Goal: Obtain resource: Download file/media

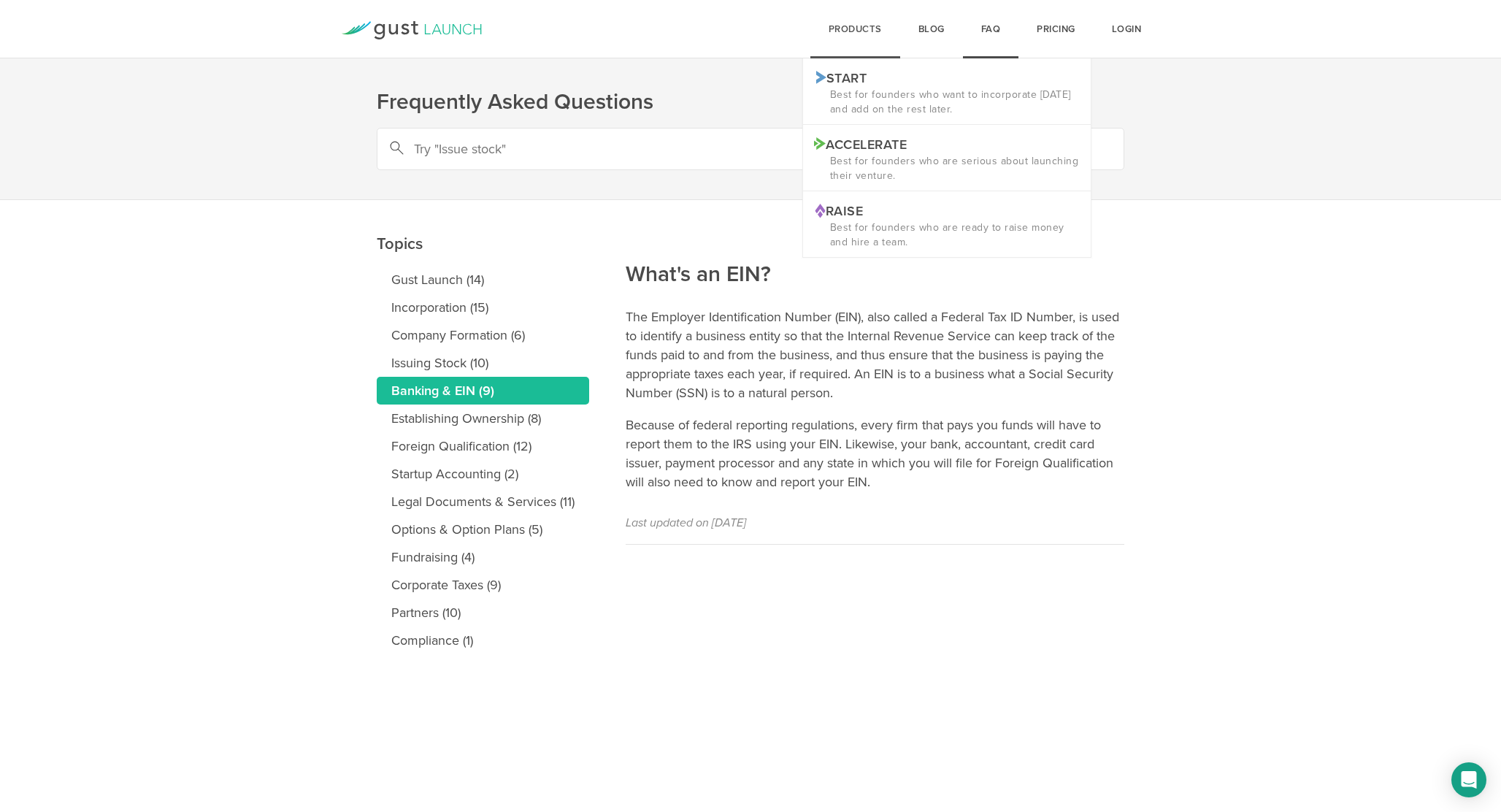
click at [847, 31] on div "products Start Logo START Best for founders who want to incorporate today and a…" at bounding box center [855, 29] width 90 height 58
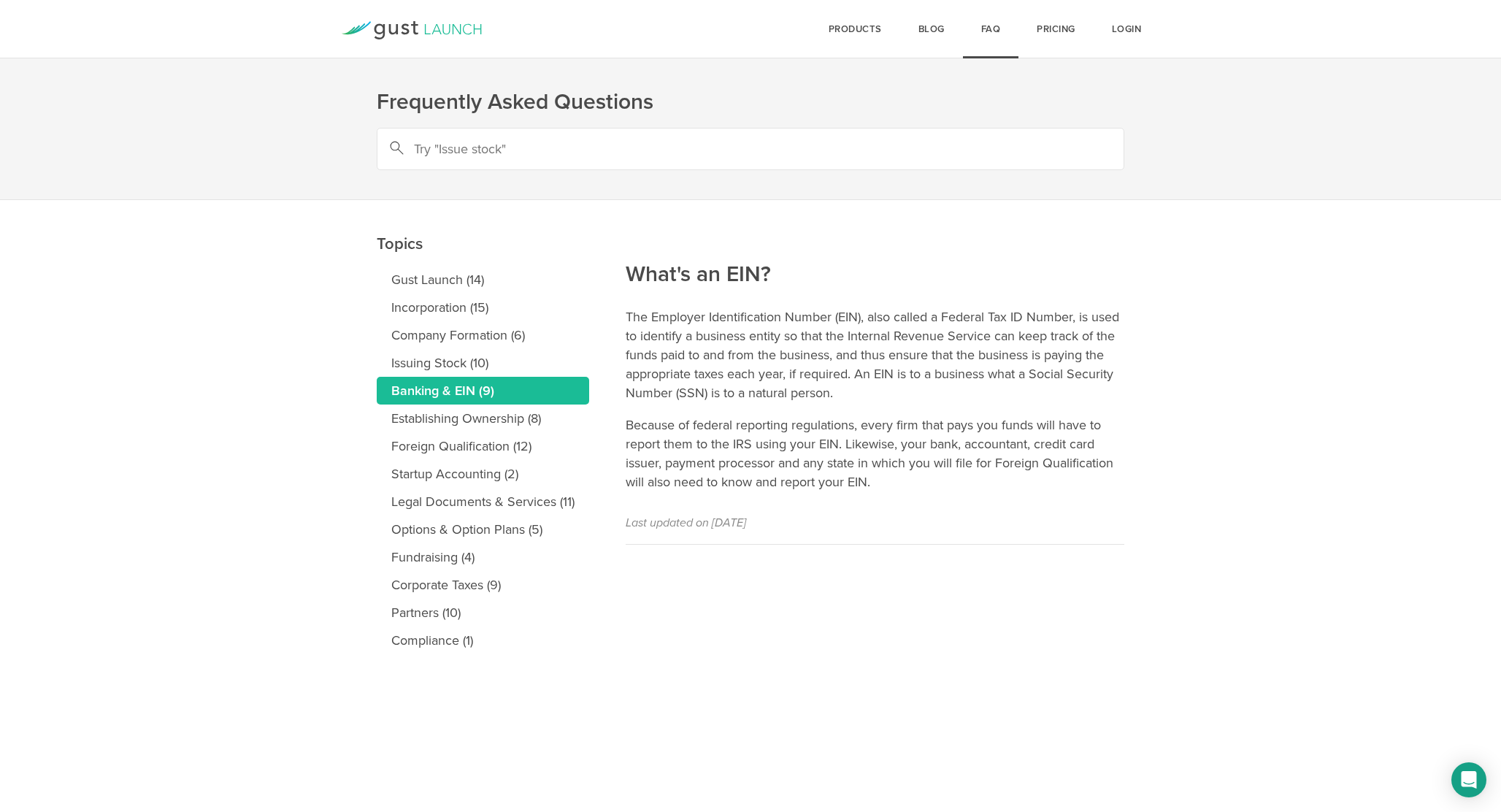
click at [427, 34] on icon at bounding box center [428, 28] width 6 height 10
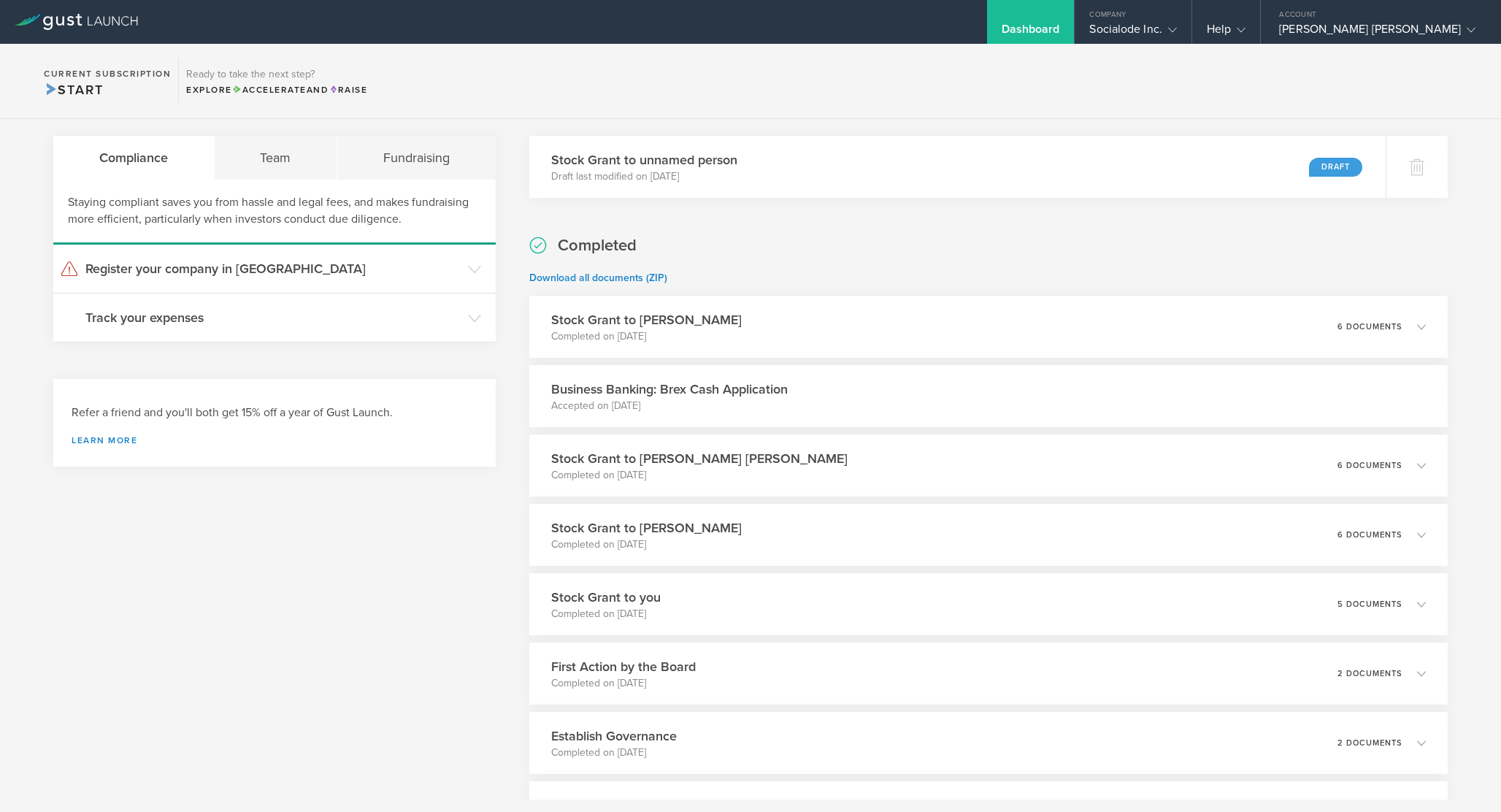
scroll to position [173, 0]
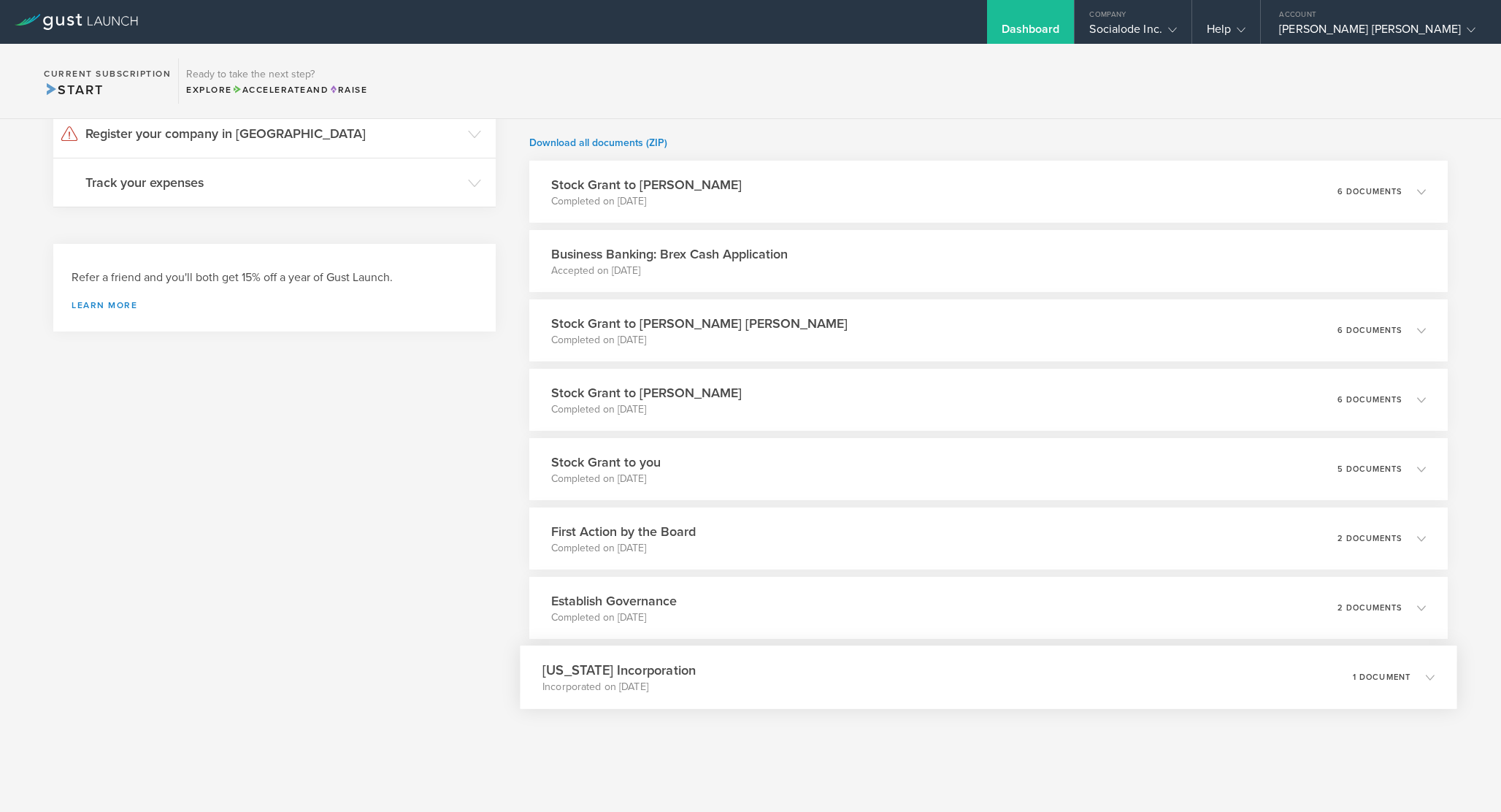
click at [725, 666] on div "[US_STATE] Incorporation Incorporated on [DATE] 1 document" at bounding box center [988, 676] width 937 height 64
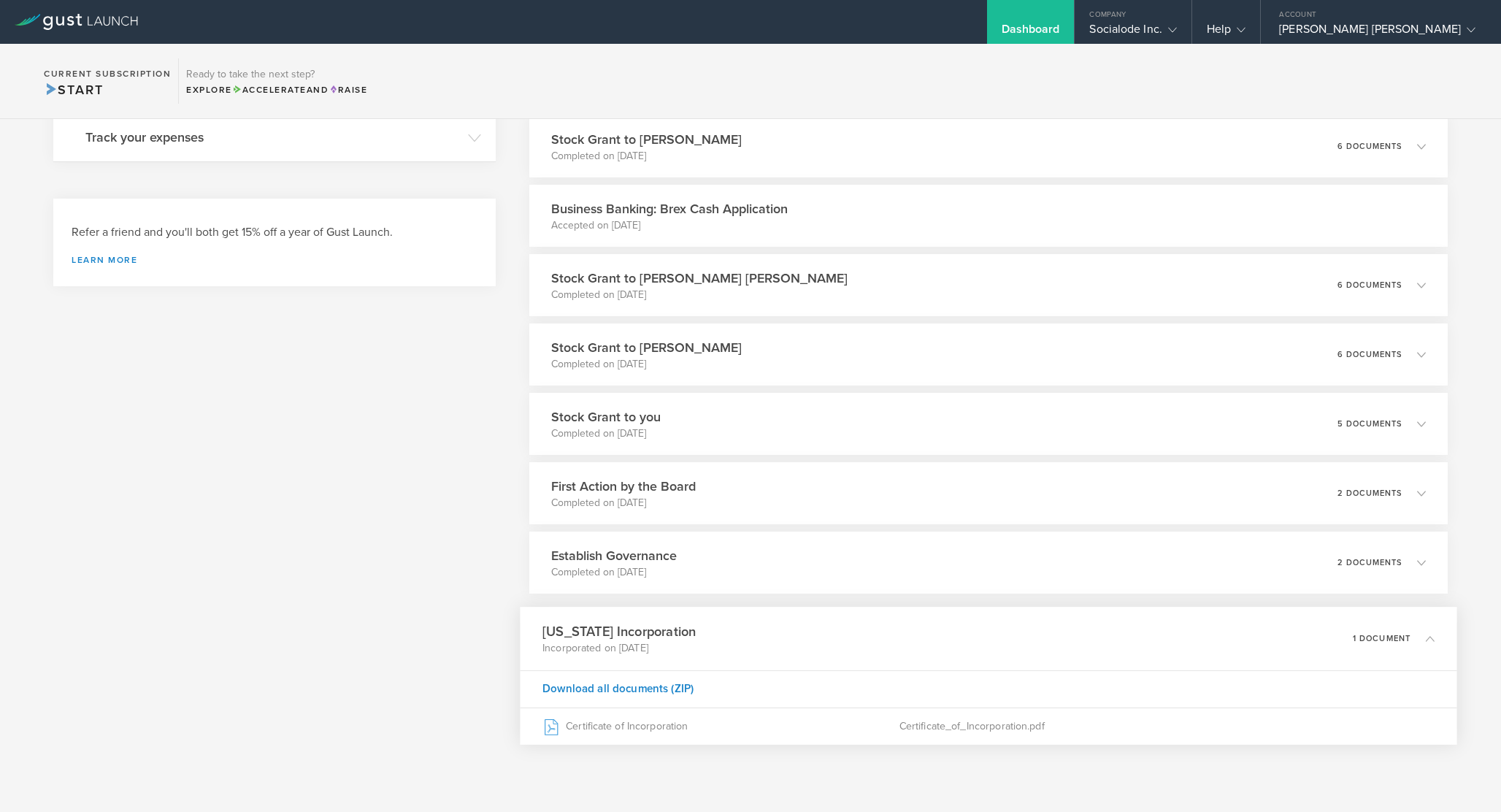
scroll to position [254, 0]
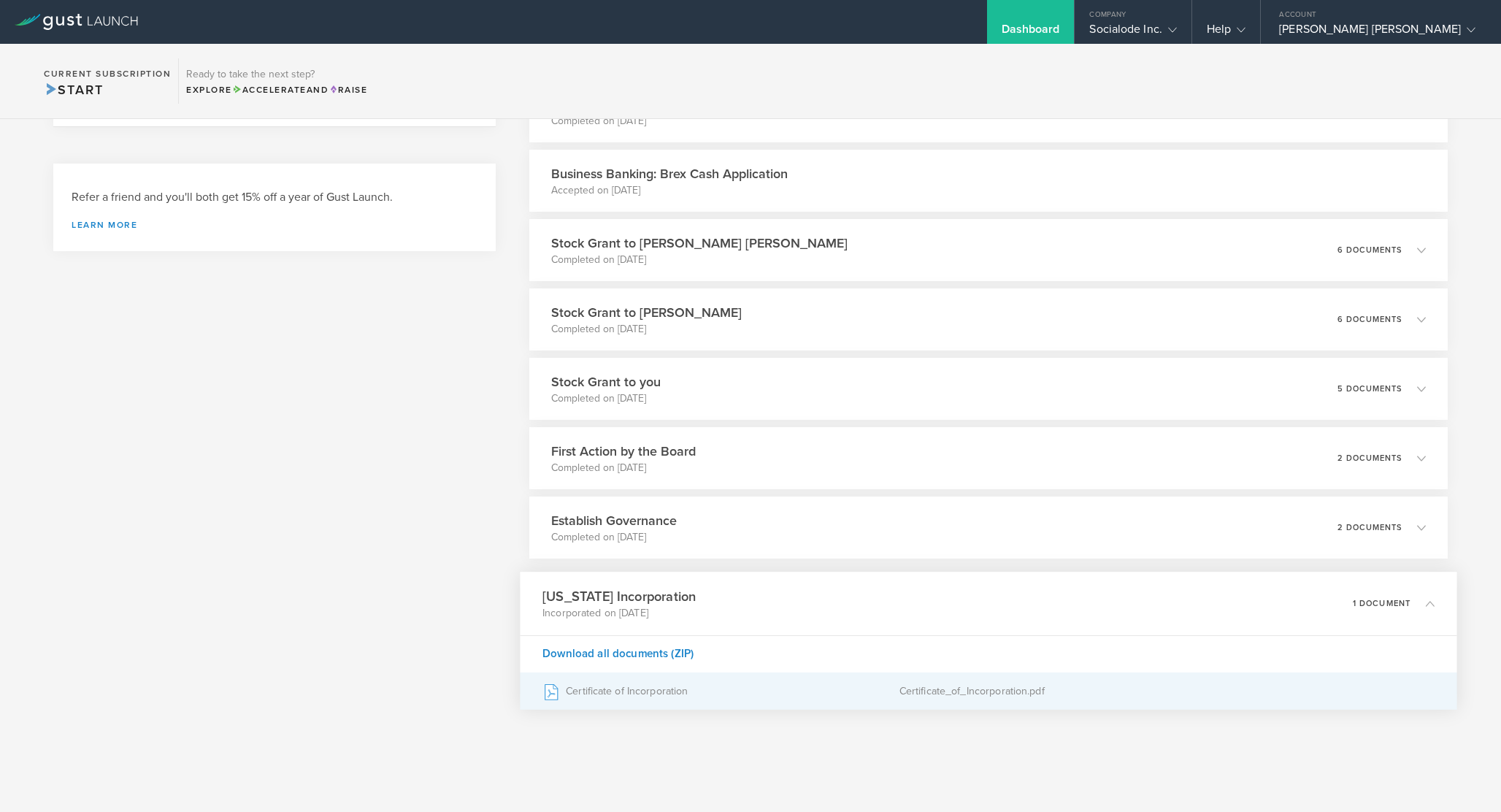
click at [631, 699] on div "Certificate of Incorporation" at bounding box center [721, 692] width 357 height 37
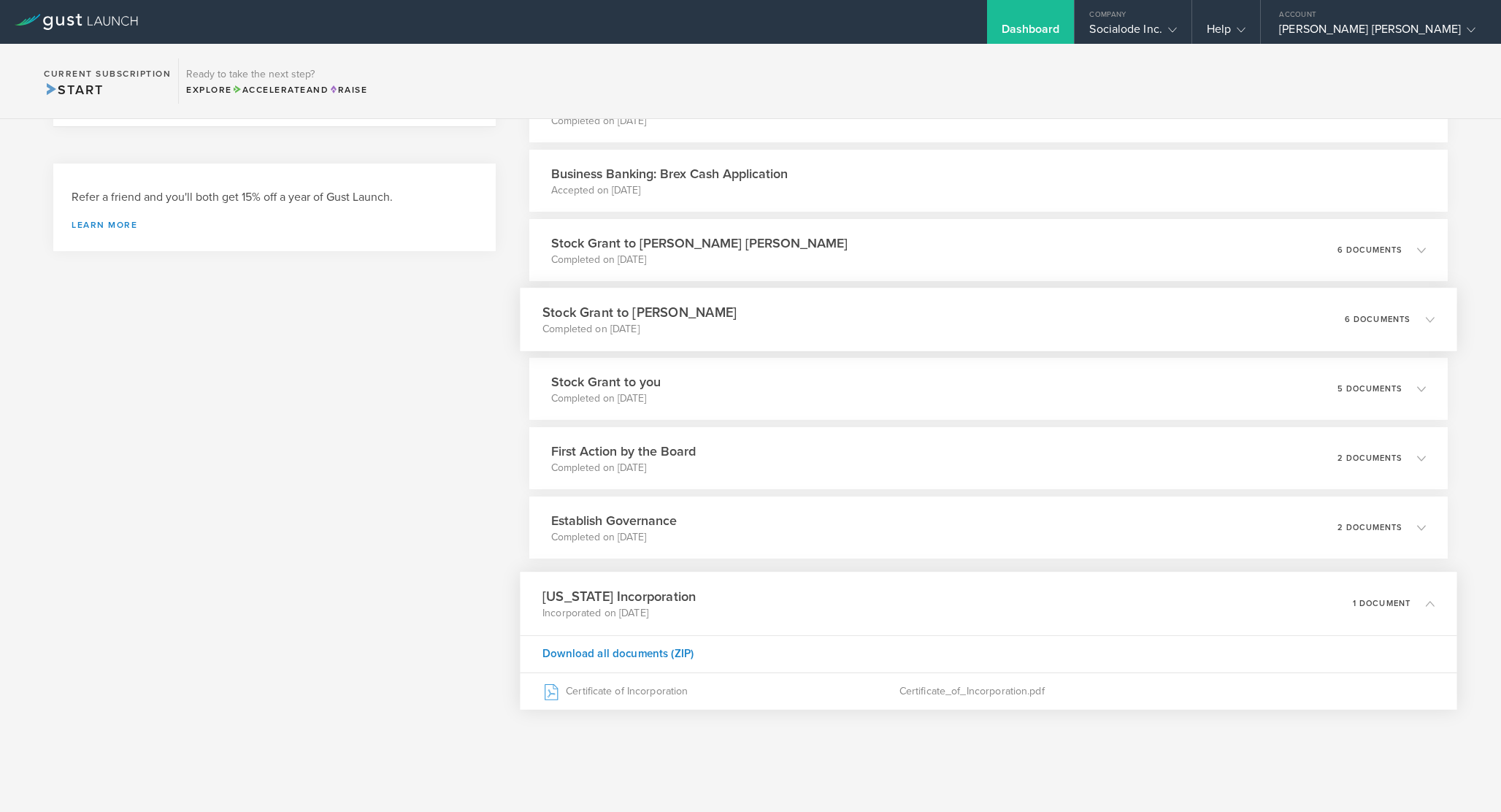
click at [807, 326] on div "Stock Grant to [PERSON_NAME] Completed on [DATE] 6 documents" at bounding box center [988, 319] width 937 height 64
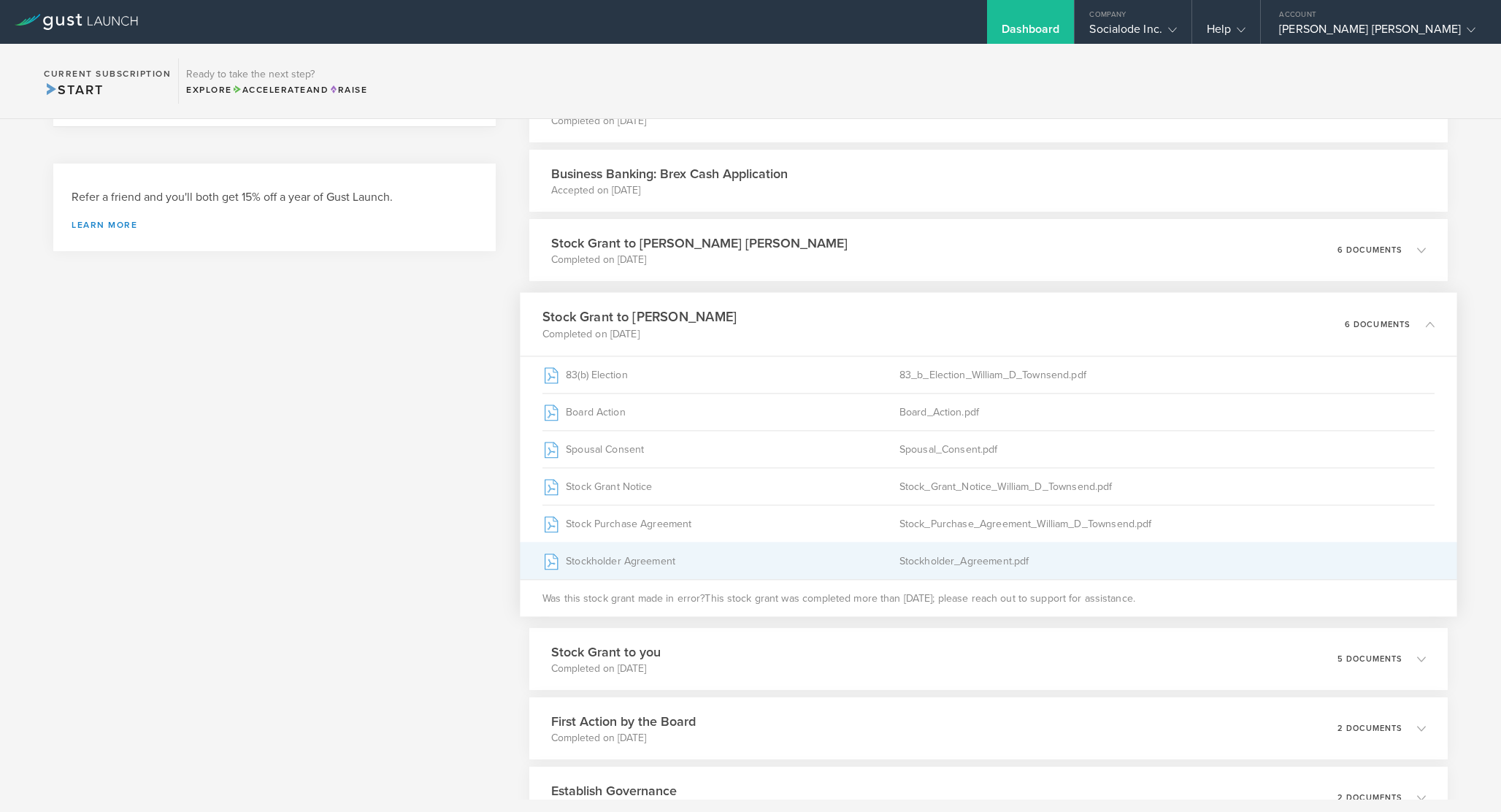
click at [743, 557] on div "Stockholder Agreement" at bounding box center [721, 561] width 357 height 37
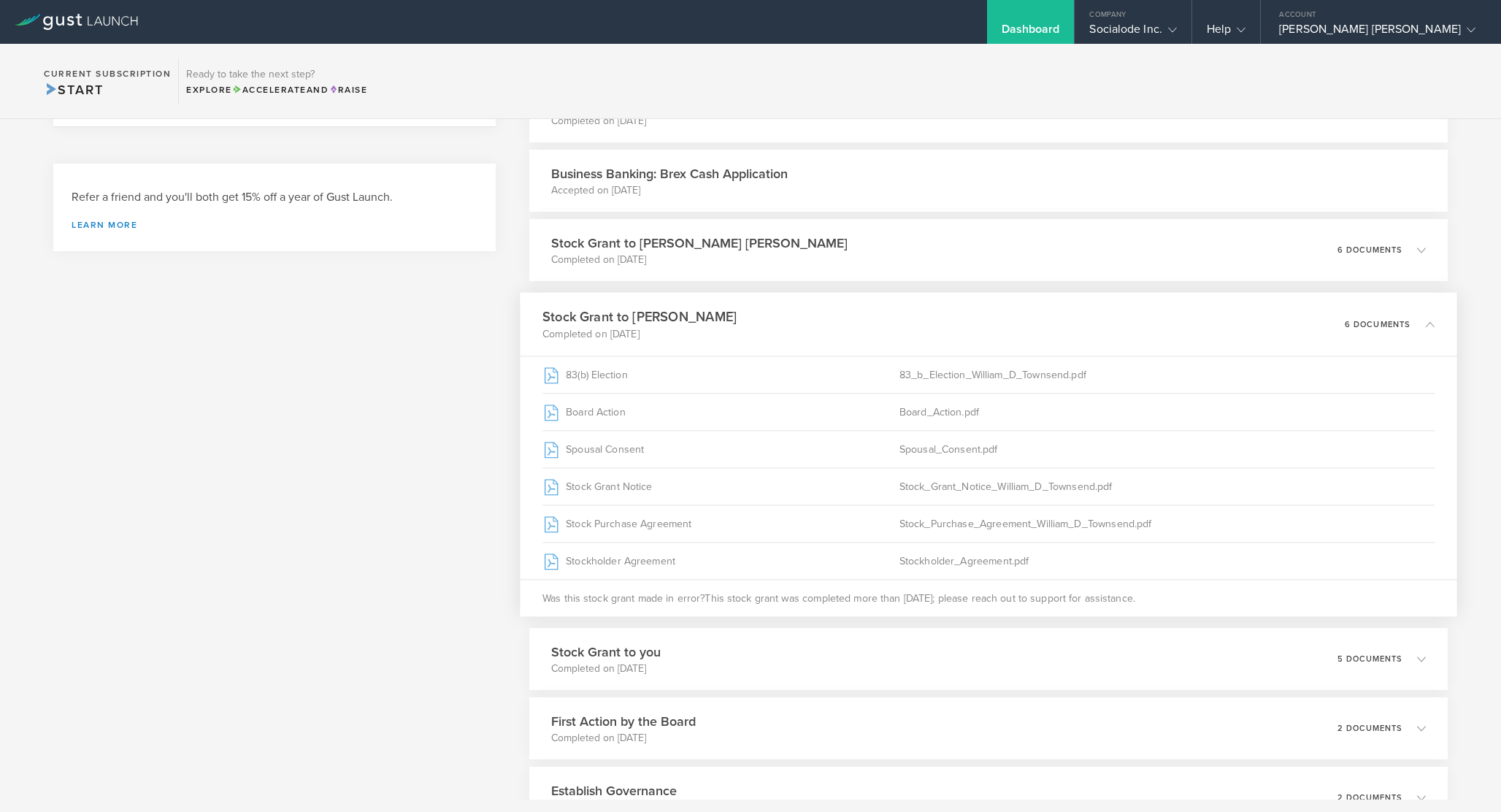
click at [229, 365] on div "What's next? Compliance Team Fundraising Staying compliant saves you from hassl…" at bounding box center [274, 427] width 442 height 1087
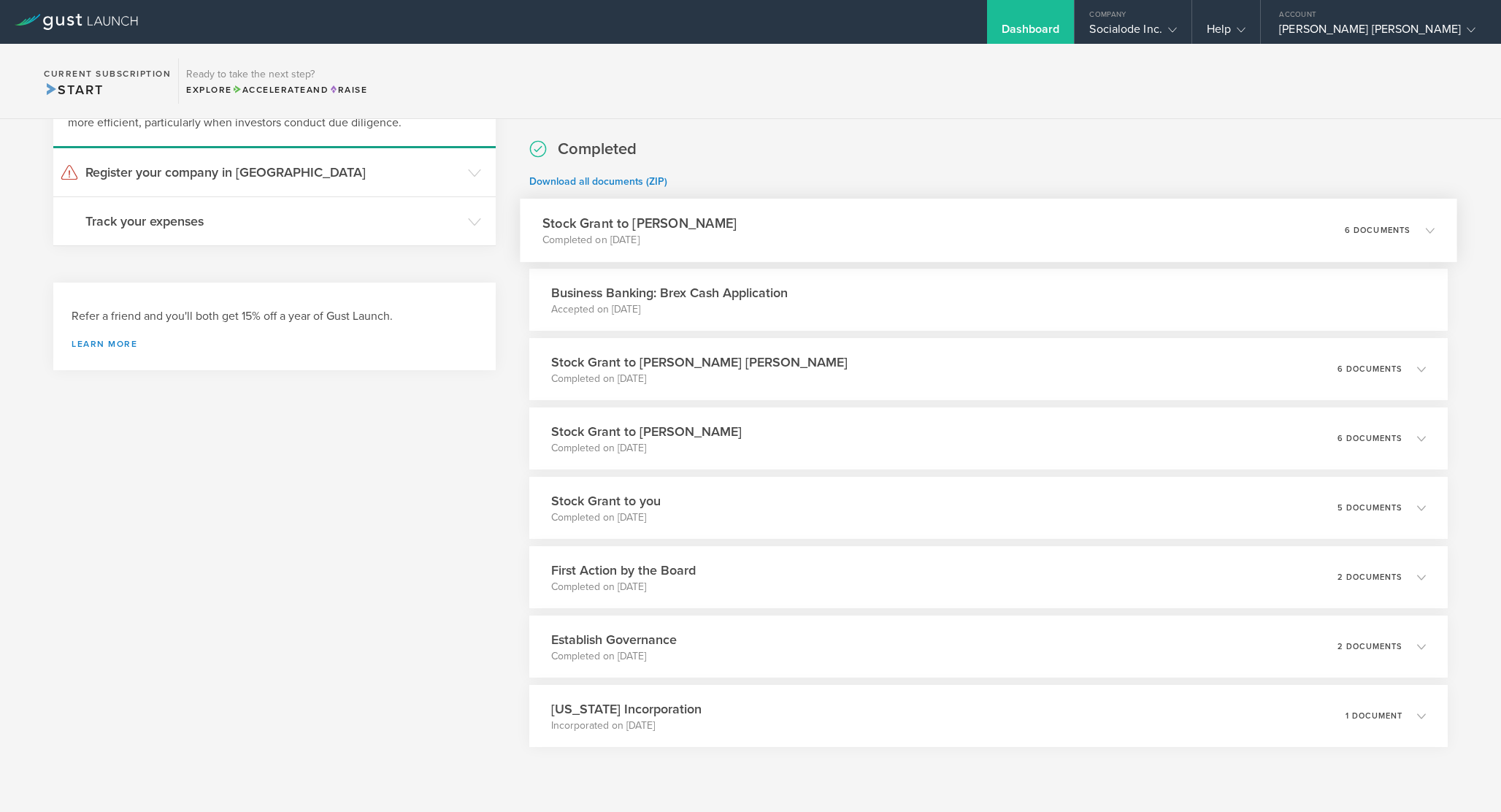
scroll to position [173, 0]
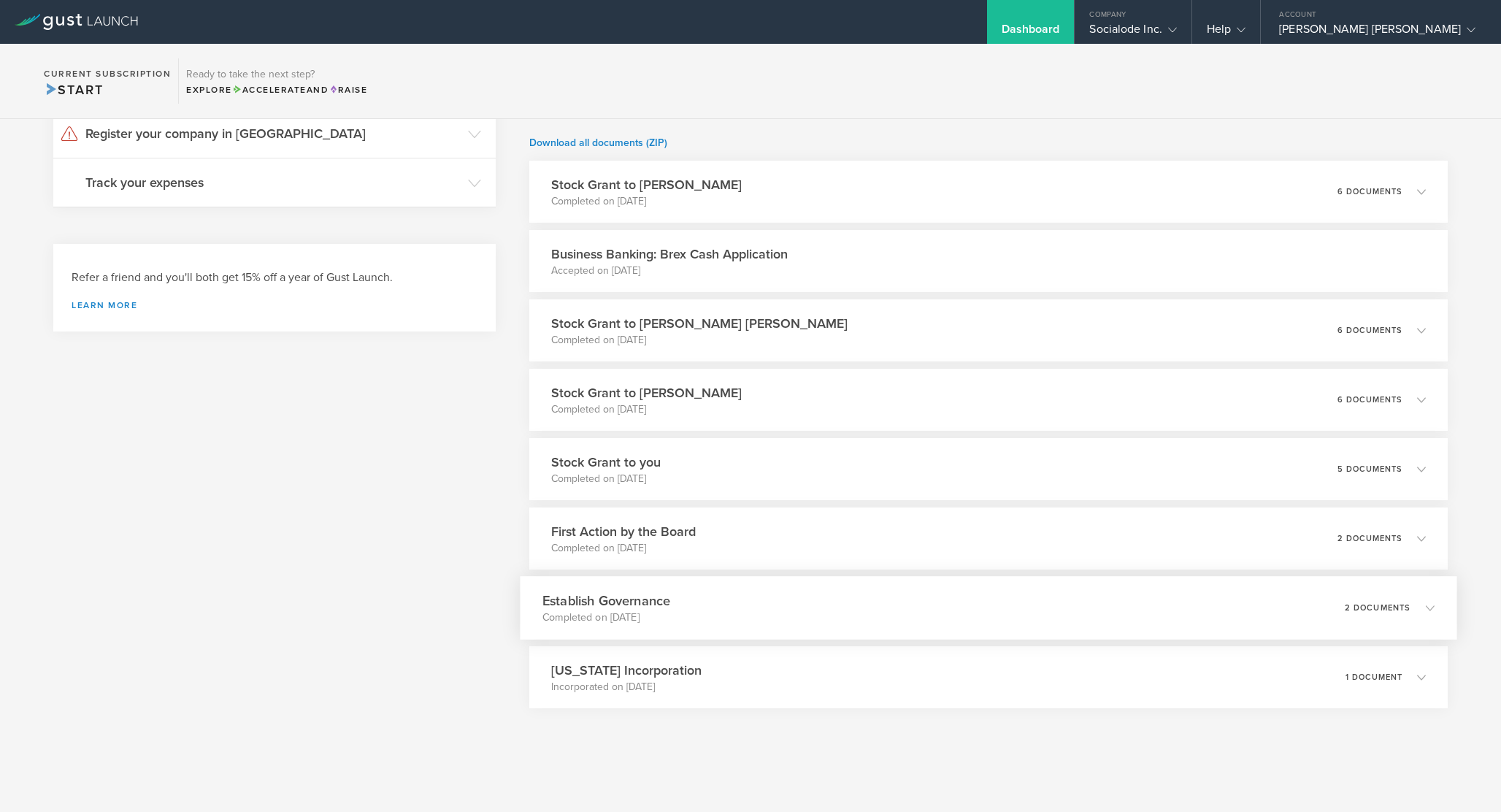
click at [733, 598] on div "Establish Governance Completed on [DATE] 2 documents" at bounding box center [988, 607] width 937 height 64
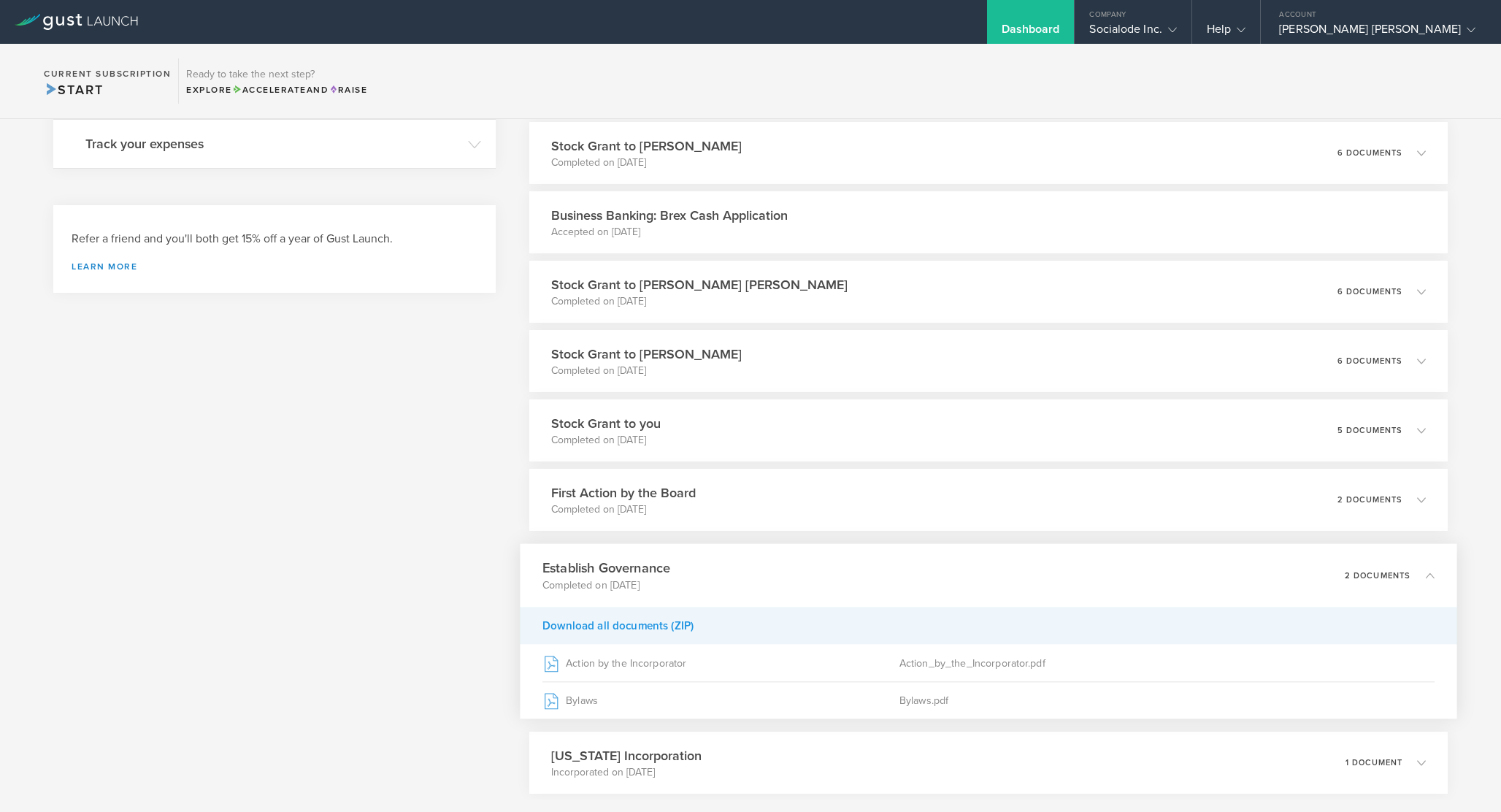
scroll to position [223, 0]
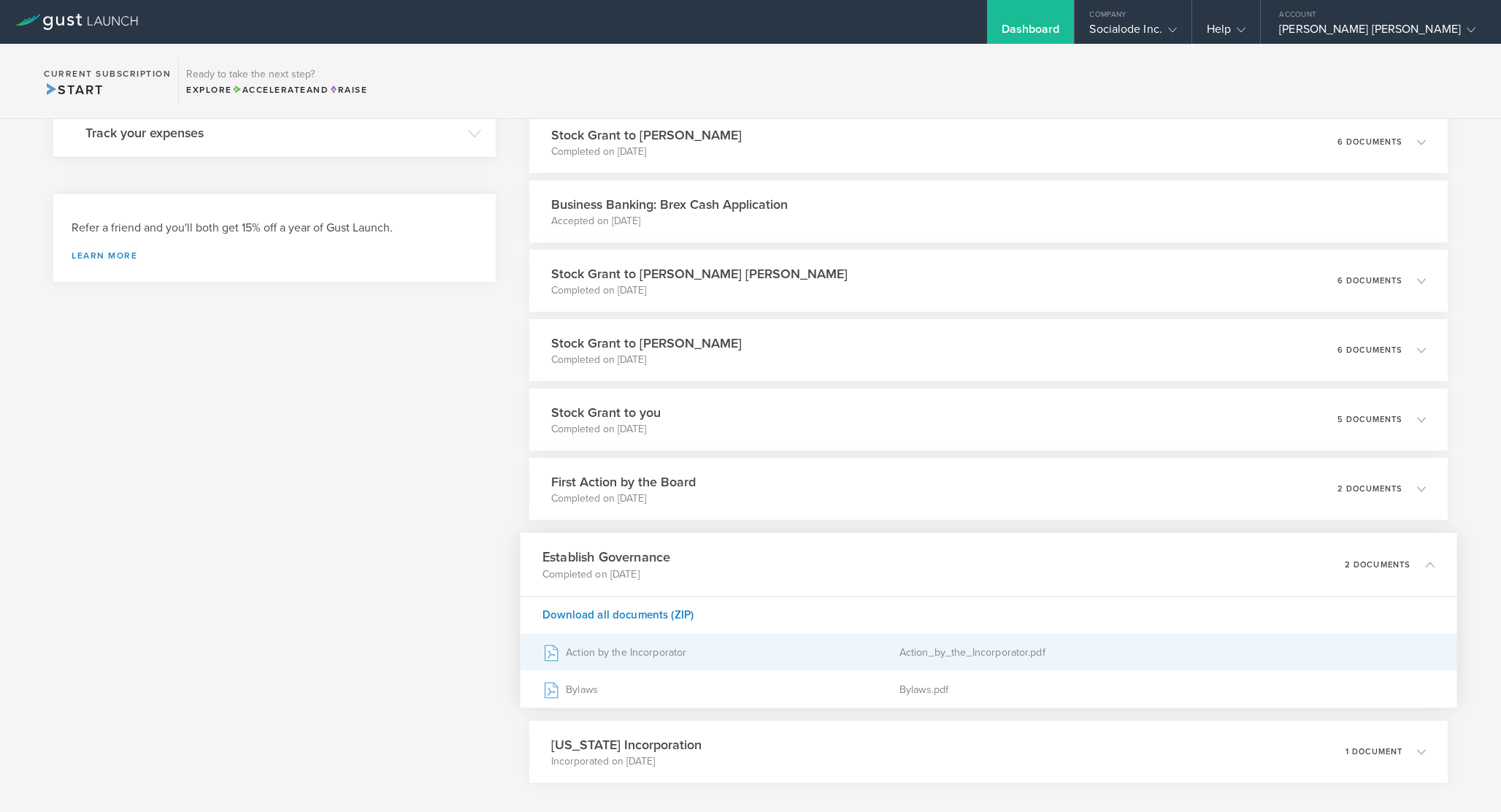
click at [700, 663] on div "Action by the Incorporator" at bounding box center [721, 652] width 357 height 37
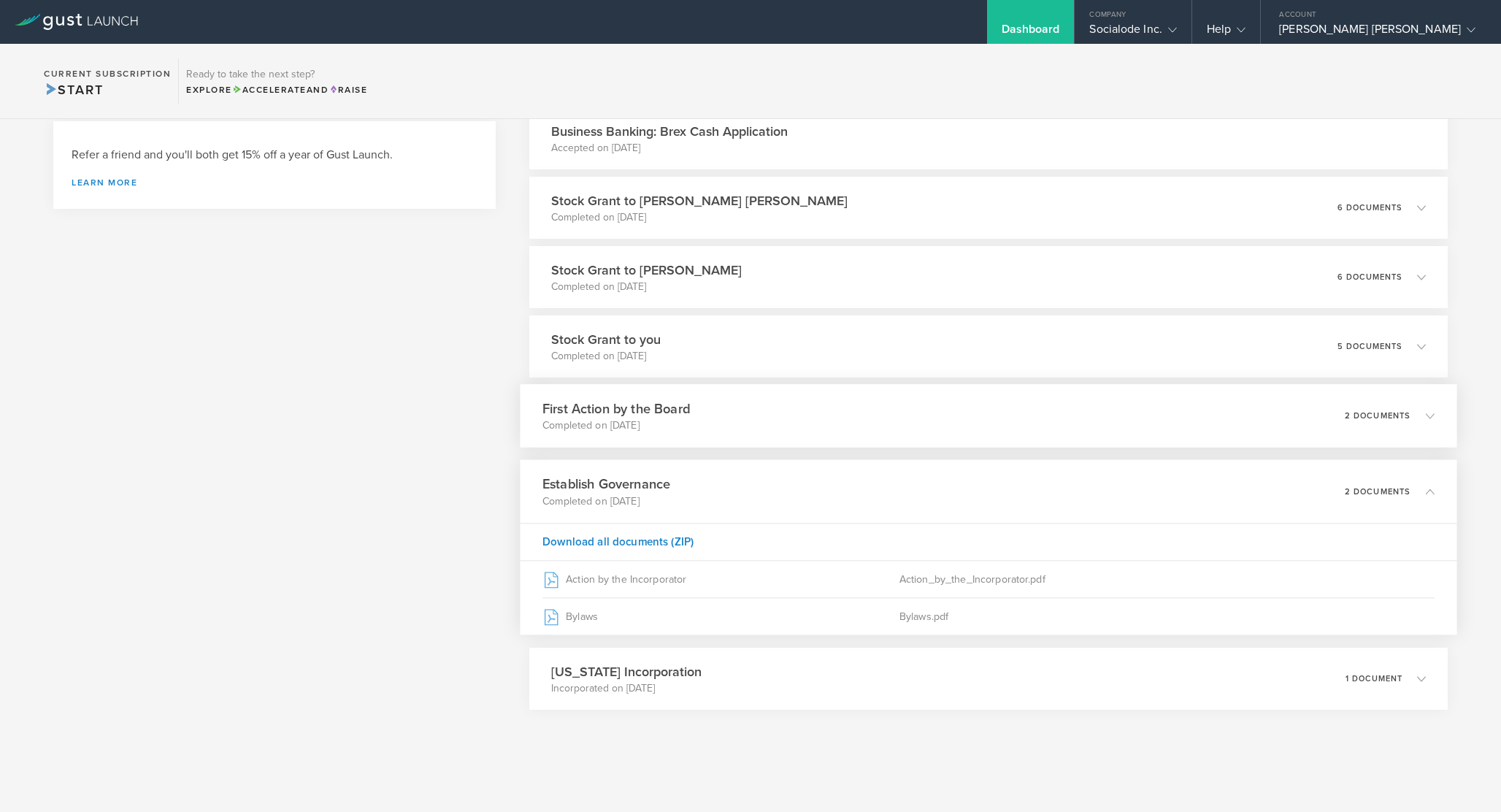
scroll to position [297, 0]
click at [688, 676] on div "[US_STATE] Incorporation Incorporated on [DATE] 1 document" at bounding box center [988, 676] width 937 height 64
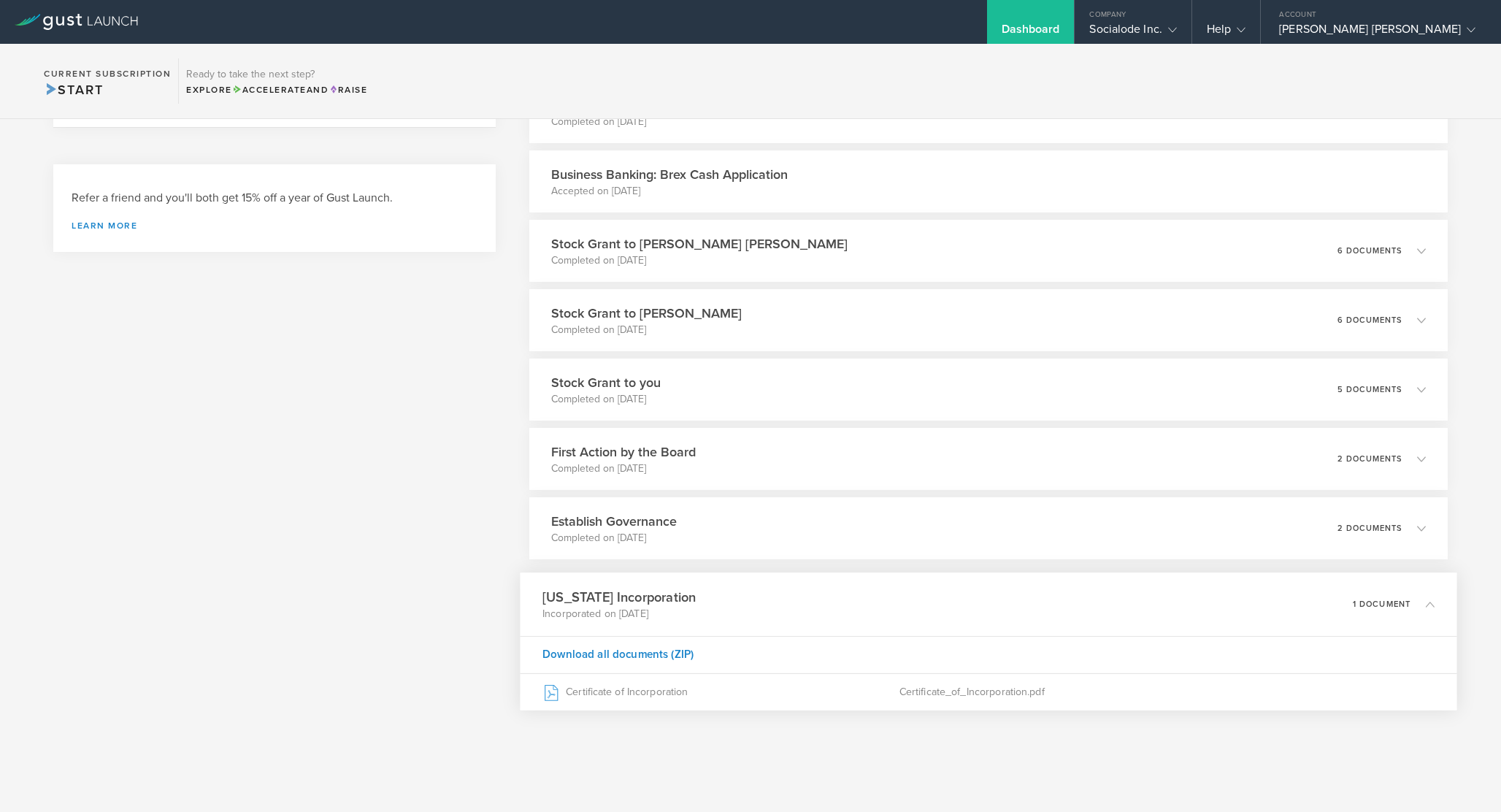
scroll to position [254, 0]
